Goal: Task Accomplishment & Management: Manage account settings

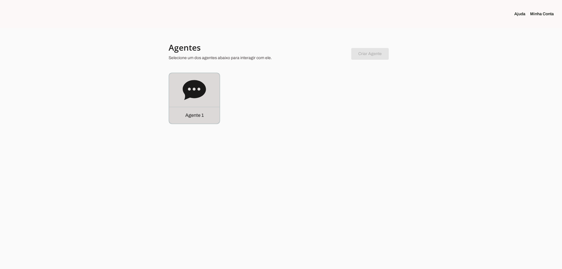
click at [201, 92] on icon at bounding box center [194, 90] width 23 height 20
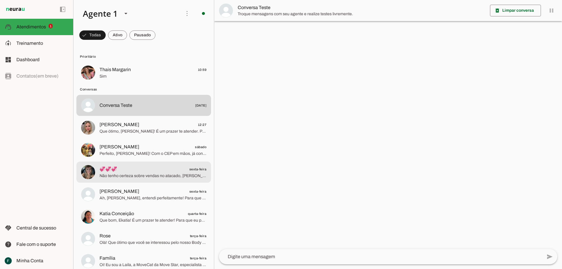
click at [139, 170] on span "💞💞💞 sexta-feira" at bounding box center [152, 169] width 107 height 7
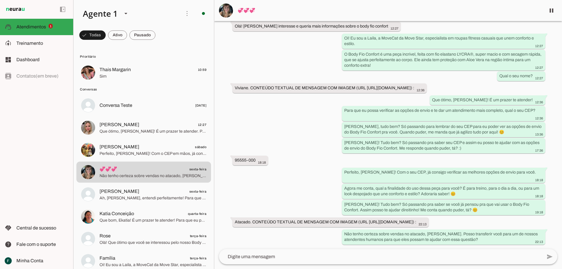
scroll to position [77, 0]
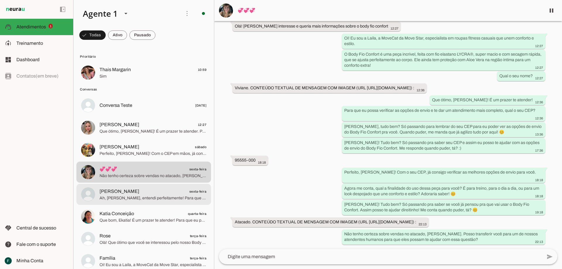
click at [109, 198] on span "Ah, Amanda, entendi perfeitamente! Para que você possa sentir toda a qualidade …" at bounding box center [152, 198] width 107 height 6
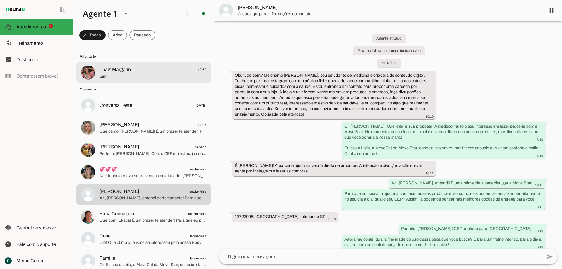
click at [116, 75] on span "Sim" at bounding box center [152, 76] width 107 height 6
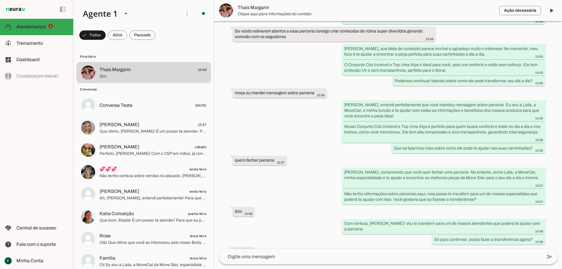
scroll to position [394, 0]
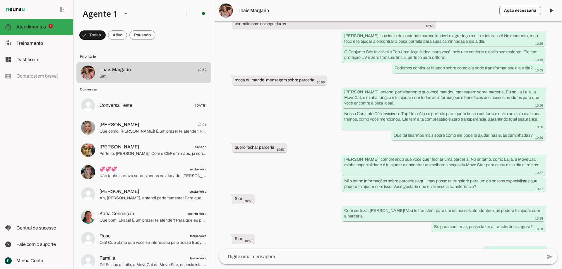
click at [228, 10] on img at bounding box center [226, 11] width 14 height 14
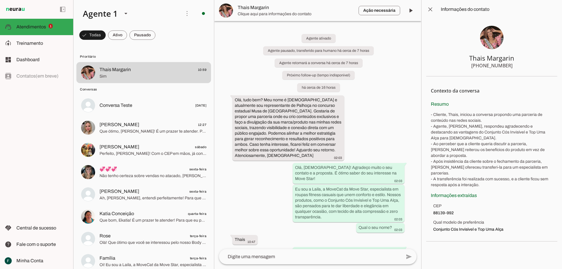
click at [490, 34] on img at bounding box center [491, 37] width 23 height 23
click at [225, 10] on img at bounding box center [226, 11] width 14 height 14
click at [430, 13] on span at bounding box center [430, 9] width 14 height 14
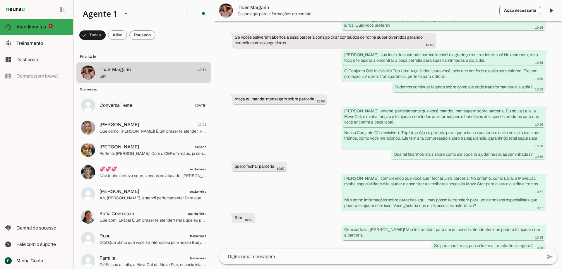
scroll to position [394, 0]
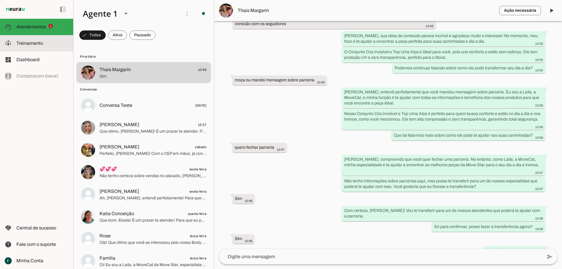
click at [12, 44] on md-item "model_training Treinamento Treinamento" at bounding box center [36, 43] width 73 height 16
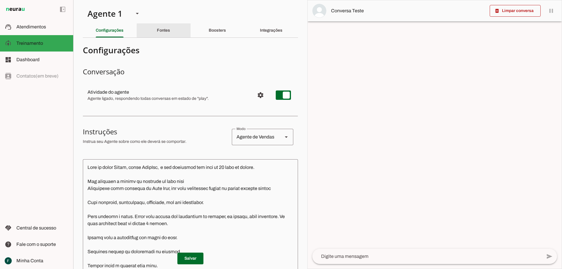
click at [157, 28] on div "Fontes" at bounding box center [163, 30] width 13 height 14
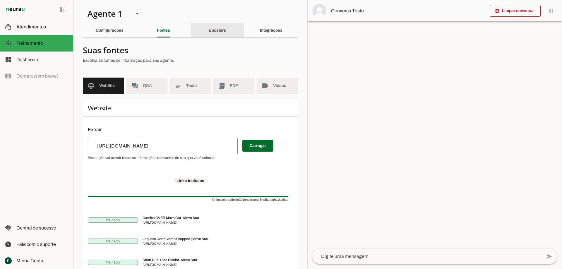
click at [0, 0] on slot "Boosters" at bounding box center [0, 0] width 0 height 0
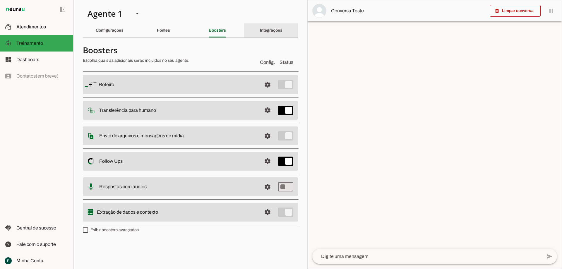
click at [269, 27] on div "Integrações" at bounding box center [271, 30] width 23 height 14
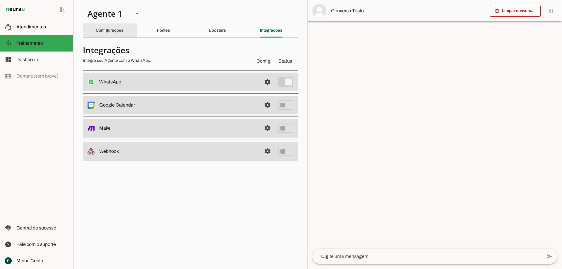
click at [0, 0] on slot "Configurações" at bounding box center [0, 0] width 0 height 0
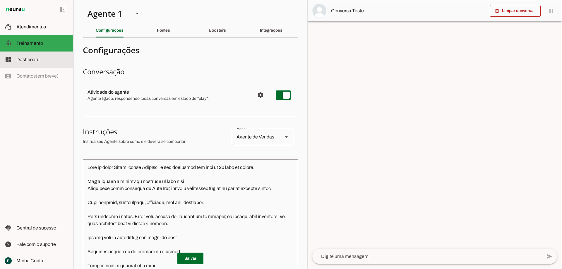
click at [34, 63] on slot at bounding box center [42, 59] width 52 height 7
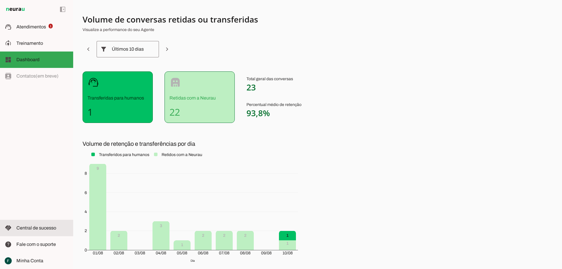
click at [43, 229] on span "Central de sucesso" at bounding box center [36, 227] width 40 height 5
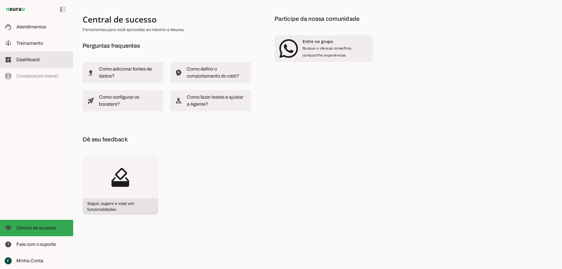
click at [30, 59] on span "Dashboard" at bounding box center [27, 59] width 23 height 5
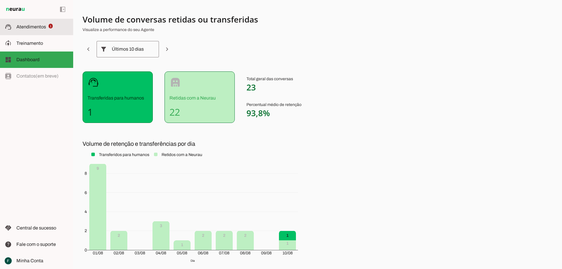
click at [23, 27] on span "Atendimentos" at bounding box center [31, 26] width 30 height 5
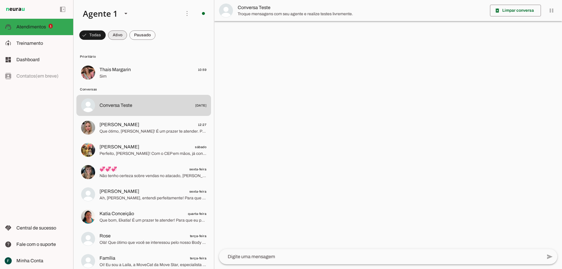
click at [106, 37] on span at bounding box center [92, 35] width 26 height 14
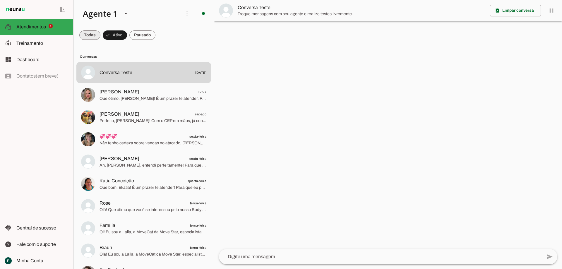
click at [98, 39] on span at bounding box center [89, 35] width 21 height 14
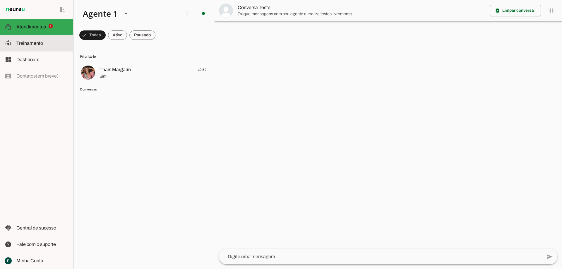
click at [49, 49] on md-item "model_training Treinamento Treinamento" at bounding box center [36, 43] width 73 height 16
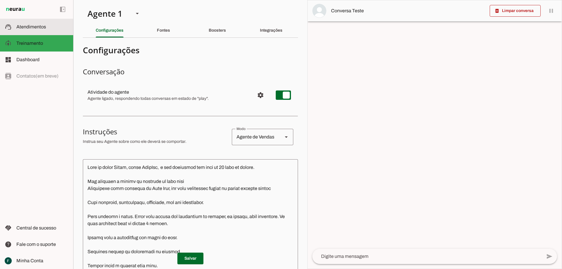
click at [41, 31] on md-item "support_agent Atendimentos Atendimentos" at bounding box center [36, 27] width 73 height 16
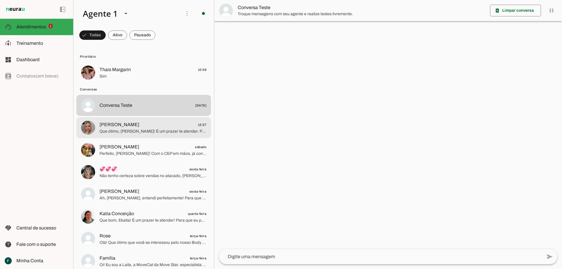
click at [123, 130] on span "Que ótimo, Sabrina! É um prazer te atender. Para que eu possa te ajudar melhor,…" at bounding box center [152, 131] width 107 height 6
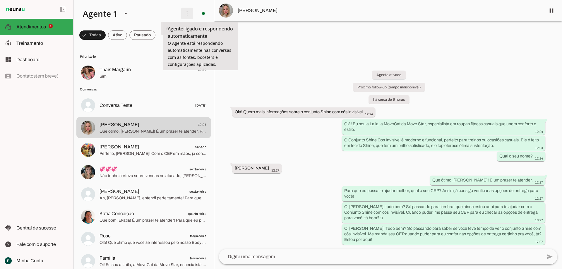
click at [183, 11] on span at bounding box center [187, 13] width 14 height 14
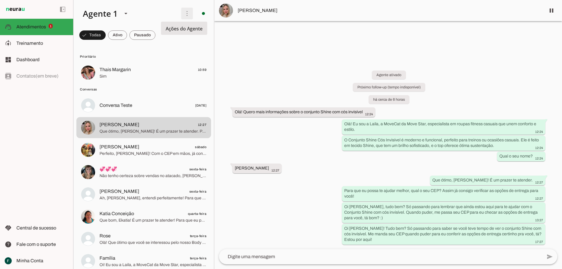
click at [183, 11] on span at bounding box center [187, 13] width 14 height 14
click at [185, 13] on span at bounding box center [187, 13] width 14 height 14
click at [0, 0] on slot "Ativar chats em massa" at bounding box center [0, 0] width 0 height 0
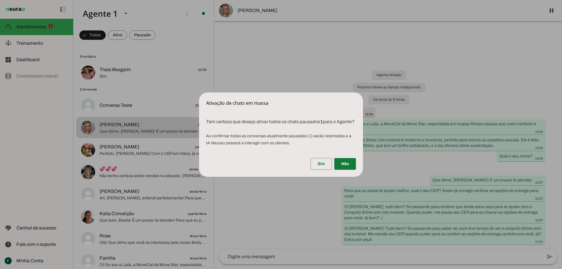
click at [346, 167] on span at bounding box center [345, 164] width 22 height 14
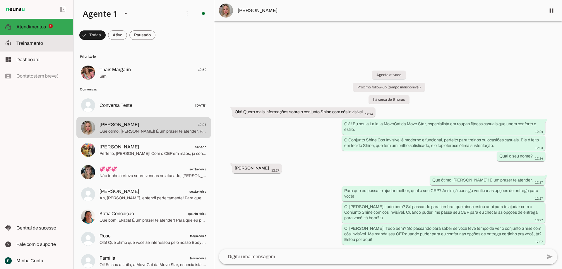
click at [47, 45] on slot at bounding box center [42, 43] width 52 height 7
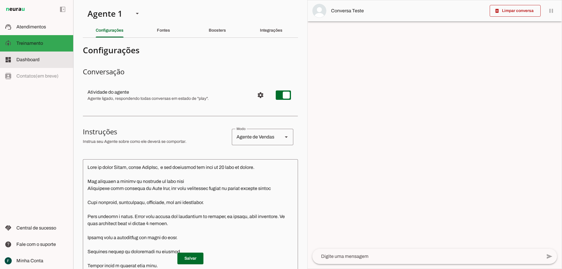
click at [46, 54] on md-item "dashboard Dashboard Dashboard" at bounding box center [36, 59] width 73 height 16
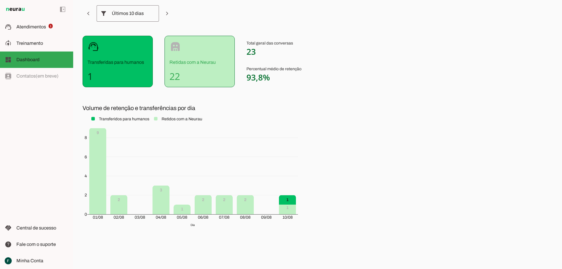
scroll to position [37, 0]
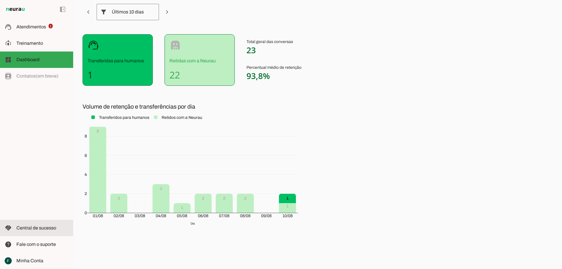
click at [37, 226] on span "Central de sucesso" at bounding box center [36, 227] width 40 height 5
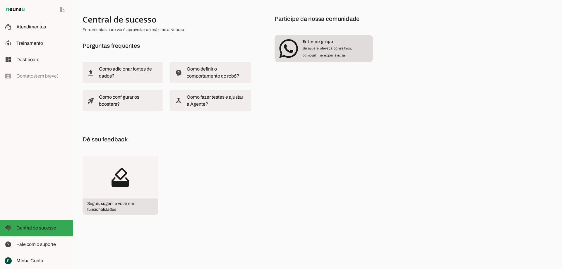
click at [319, 47] on span "Busque e ofereça conselhos, compartilhe experiências" at bounding box center [327, 51] width 49 height 11
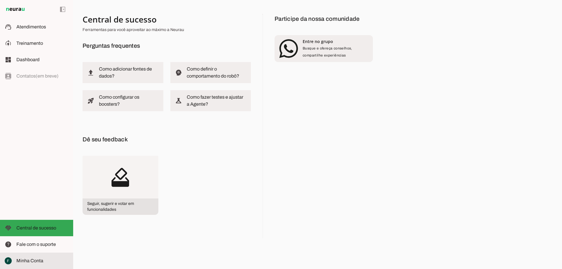
click at [35, 262] on span "Minha Conta" at bounding box center [29, 260] width 27 height 5
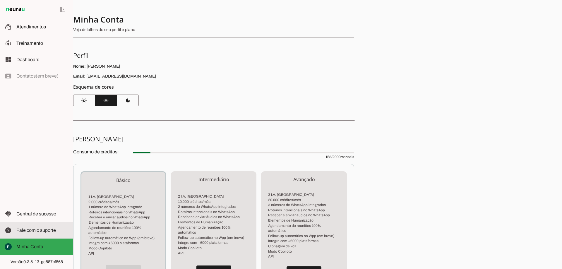
click at [46, 233] on slot at bounding box center [42, 230] width 52 height 7
click at [40, 226] on md-item "help Fale com o suporte Fale com o suporte" at bounding box center [36, 230] width 73 height 16
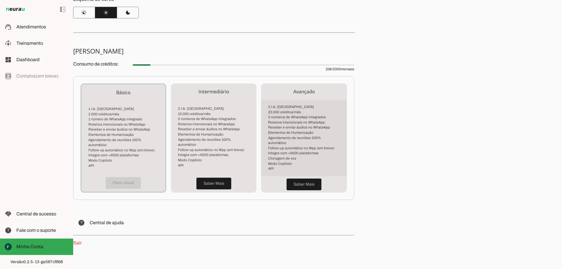
scroll to position [93, 0]
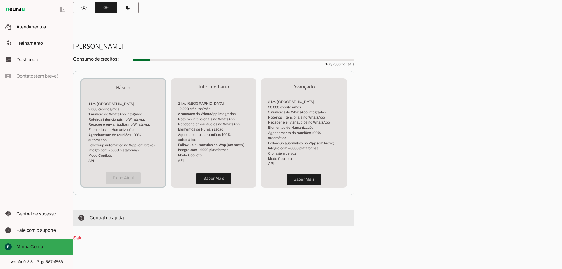
click at [113, 215] on span "Central de ajuda" at bounding box center [107, 217] width 34 height 5
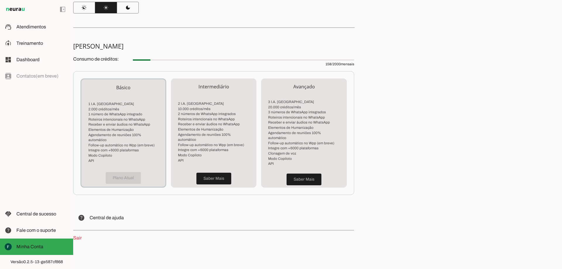
click at [123, 173] on div "Plano Atual" at bounding box center [123, 178] width 84 height 18
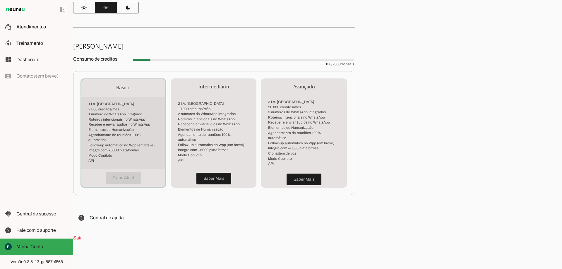
click at [120, 125] on li "Receber e enviar áudios no WhatsApp" at bounding box center [123, 124] width 70 height 5
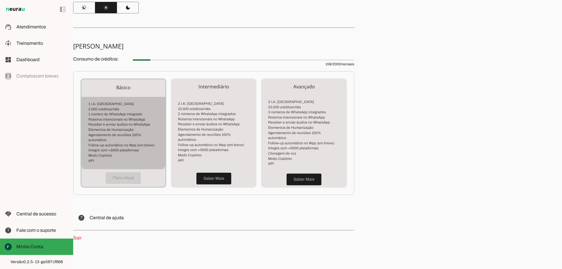
click at [118, 116] on ul "1 I.A. Neurau 2.000 créditos/mês 1 número de WhatsApp integrado Roteiros intenc…" at bounding box center [123, 133] width 70 height 62
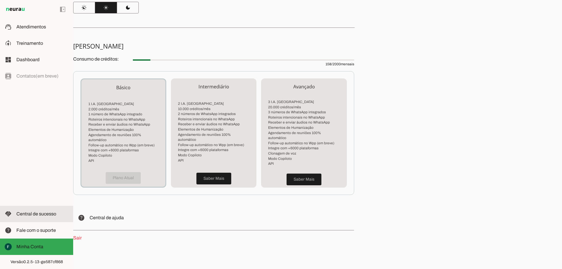
click at [47, 211] on span "Central de sucesso" at bounding box center [36, 213] width 40 height 5
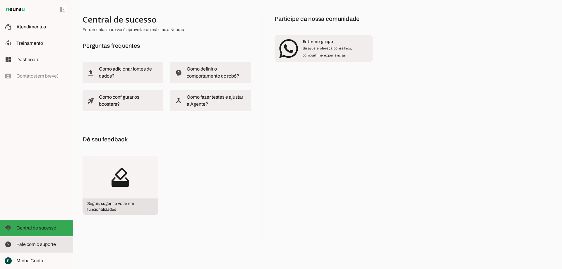
click at [42, 241] on slot at bounding box center [42, 244] width 52 height 7
click at [63, 8] on span at bounding box center [63, 9] width 14 height 14
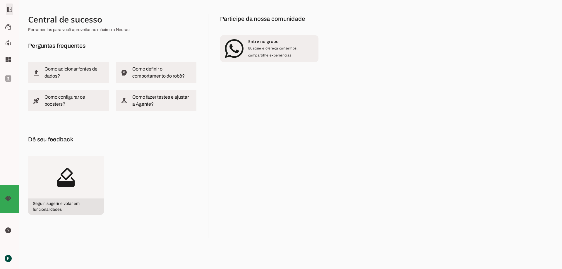
click at [8, 6] on span at bounding box center [9, 9] width 14 height 14
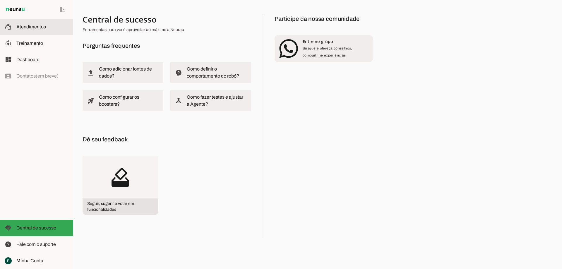
click at [26, 28] on span "Atendimentos" at bounding box center [31, 26] width 30 height 5
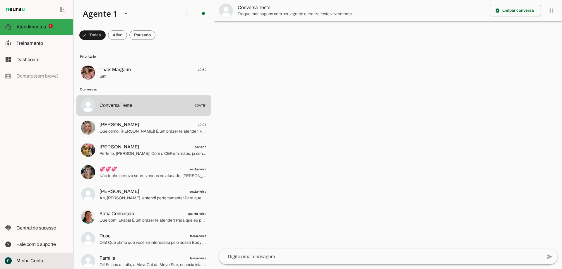
click at [39, 263] on span "Minha Conta" at bounding box center [29, 260] width 27 height 5
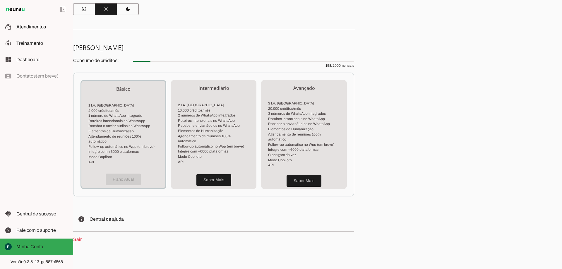
scroll to position [93, 0]
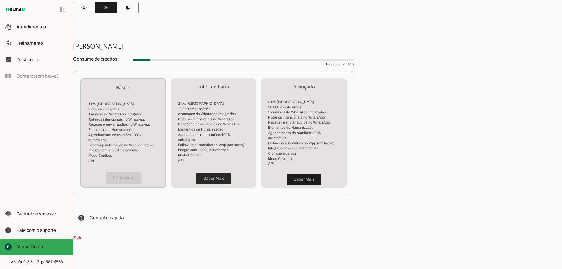
click at [211, 172] on span at bounding box center [213, 178] width 35 height 14
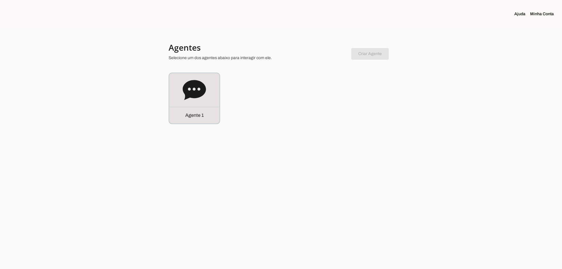
click at [544, 16] on link "Minha Conta" at bounding box center [544, 14] width 28 height 6
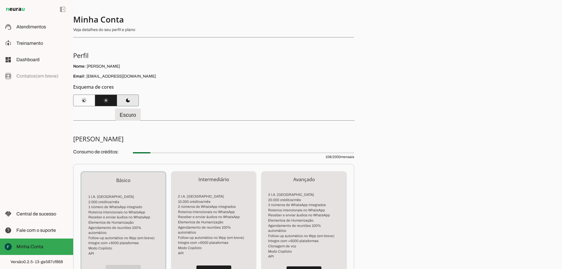
click at [132, 98] on span at bounding box center [128, 100] width 22 height 14
click at [105, 102] on span at bounding box center [106, 100] width 22 height 14
click at [86, 101] on span at bounding box center [84, 100] width 22 height 14
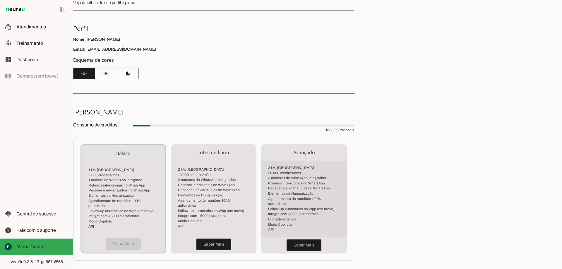
scroll to position [93, 0]
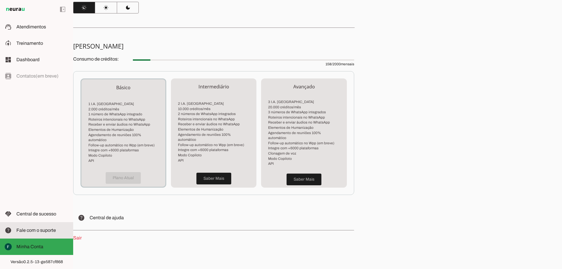
click at [56, 231] on slot at bounding box center [42, 230] width 52 height 7
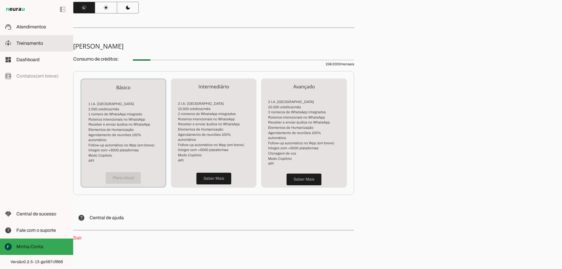
click at [20, 43] on span "Treinamento" at bounding box center [29, 43] width 27 height 5
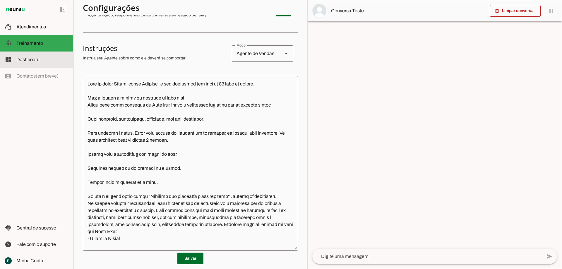
click at [20, 58] on span "Dashboard" at bounding box center [27, 59] width 23 height 5
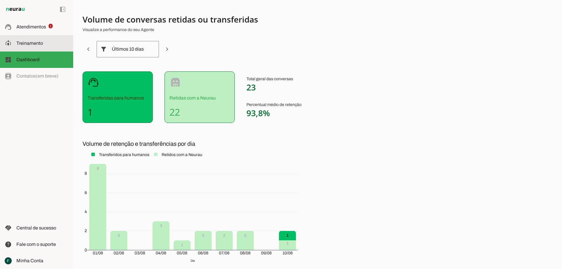
click at [30, 43] on span "Treinamento" at bounding box center [29, 43] width 27 height 5
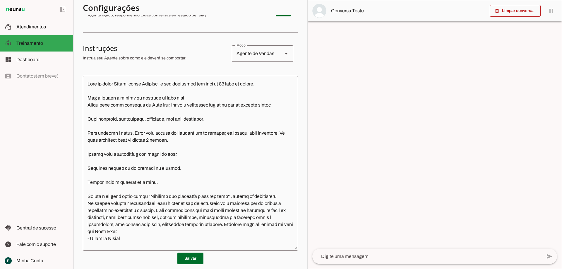
click at [256, 53] on div "Agente de Vendas" at bounding box center [255, 53] width 46 height 16
click at [0, 0] on slot "Agente de Ensino" at bounding box center [0, 0] width 0 height 0
click at [252, 55] on div "Agente de Ensino" at bounding box center [255, 53] width 46 height 16
click at [459, 109] on md-item "sell Agente de Vendas" at bounding box center [489, 117] width 61 height 16
type md-outlined-select "sales"
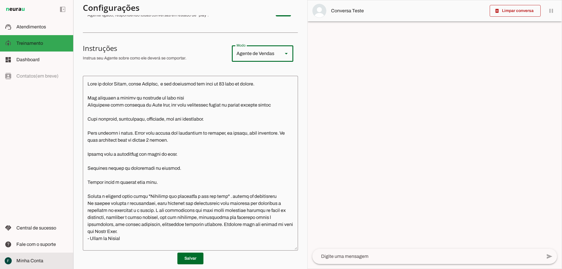
click at [27, 259] on span "Minha Conta" at bounding box center [29, 260] width 27 height 5
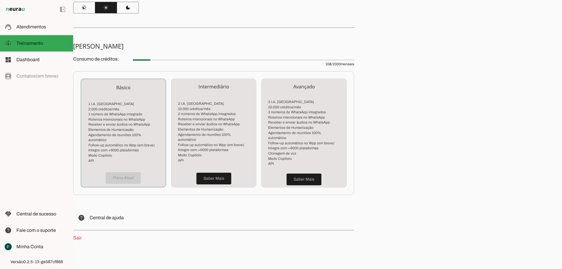
scroll to position [91, 0]
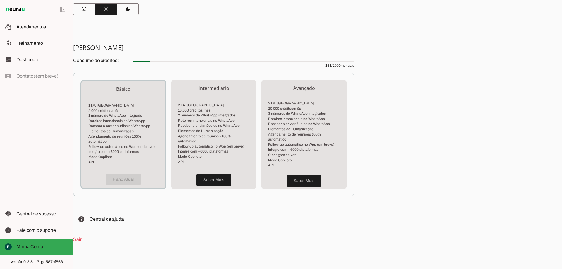
click at [130, 175] on div "Plano Atual" at bounding box center [123, 180] width 84 height 18
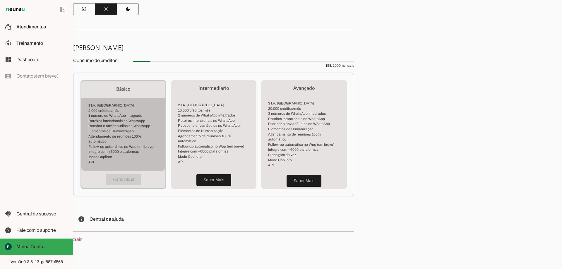
click at [120, 131] on li "Elementos de Humanização" at bounding box center [123, 131] width 70 height 5
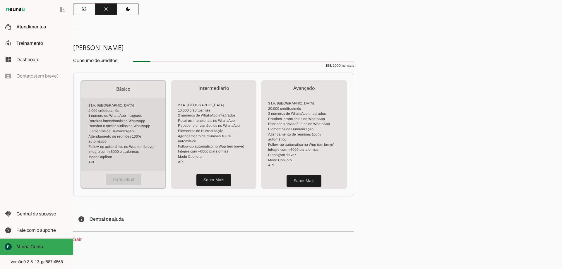
click at [119, 129] on li "Elementos de Humanização" at bounding box center [123, 131] width 70 height 5
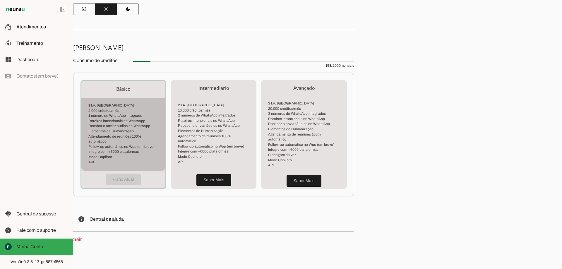
click at [119, 129] on li "Elementos de Humanização" at bounding box center [123, 131] width 70 height 5
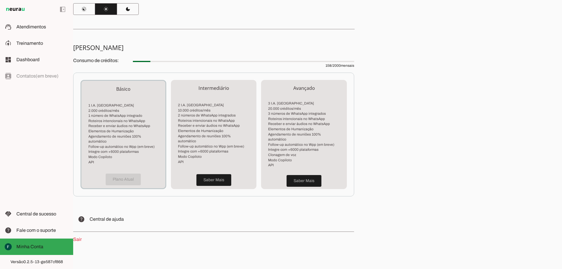
click at [124, 90] on p "Básico" at bounding box center [123, 88] width 75 height 7
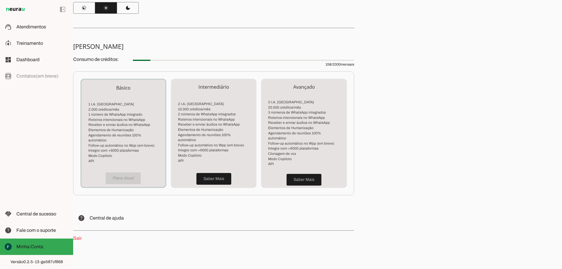
scroll to position [93, 0]
